Goal: Navigation & Orientation: Understand site structure

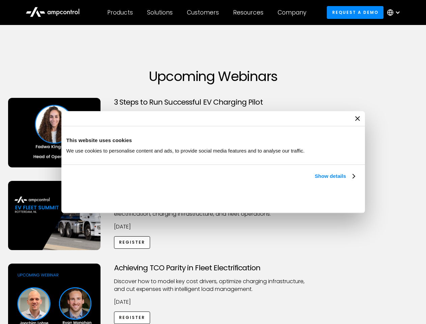
click at [315, 180] on link "Show details" at bounding box center [335, 176] width 40 height 8
click at [0, 0] on div "Necessary cookies help make a website usable by enabling basic functions like p…" at bounding box center [0, 0] width 0 height 0
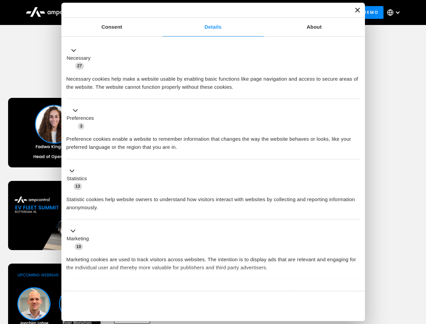
click at [207, 12] on div "Customers" at bounding box center [203, 12] width 32 height 7
click at [120, 12] on div "Products" at bounding box center [120, 12] width 26 height 7
click at [160, 12] on div "Solutions" at bounding box center [160, 12] width 26 height 7
click at [204, 12] on div "Customers" at bounding box center [203, 12] width 32 height 7
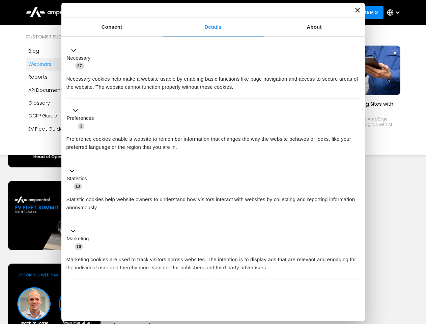
click at [250, 12] on div "Resources" at bounding box center [248, 12] width 30 height 7
click at [294, 12] on div "Company" at bounding box center [292, 12] width 29 height 7
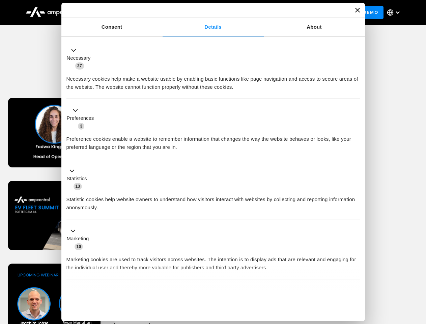
click at [395, 12] on div at bounding box center [397, 12] width 5 height 5
